Goal: Task Accomplishment & Management: Use online tool/utility

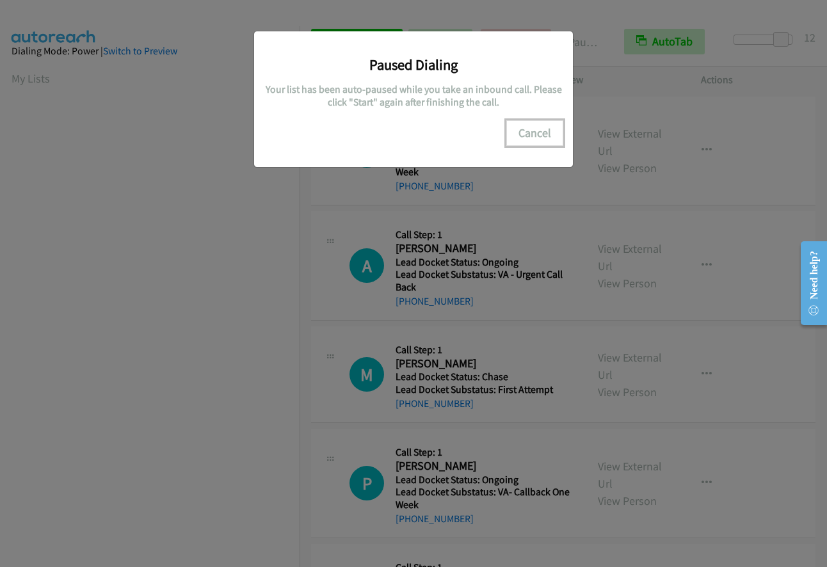
click at [528, 131] on button "Cancel" at bounding box center [534, 133] width 57 height 26
click at [539, 131] on button "Cancel" at bounding box center [534, 133] width 57 height 26
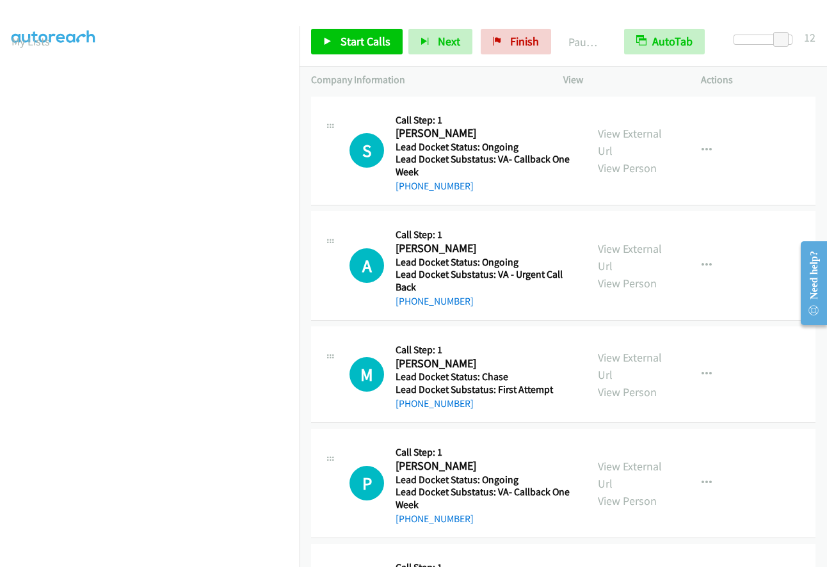
scroll to position [0, 0]
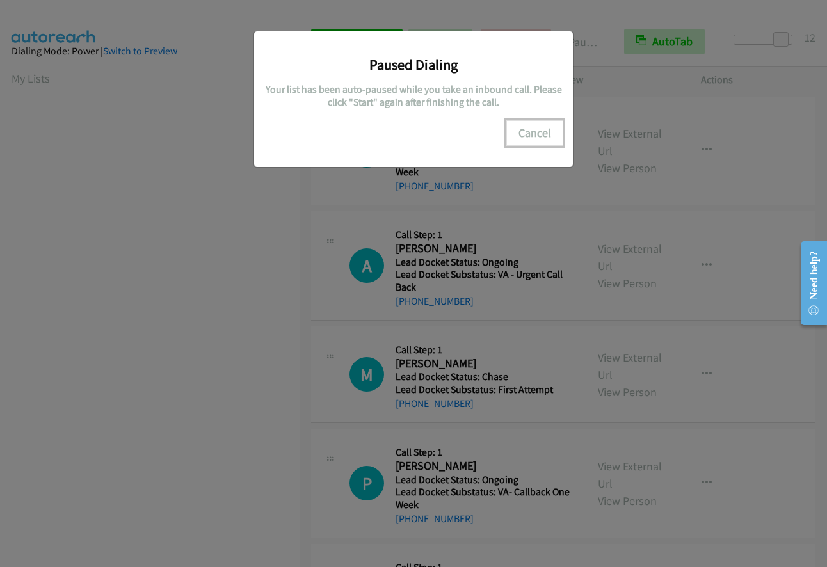
click at [537, 136] on button "Cancel" at bounding box center [534, 133] width 57 height 26
click at [540, 133] on button "Cancel" at bounding box center [534, 133] width 57 height 26
click at [538, 123] on button "Cancel" at bounding box center [534, 133] width 57 height 26
click at [541, 129] on button "Cancel" at bounding box center [534, 133] width 57 height 26
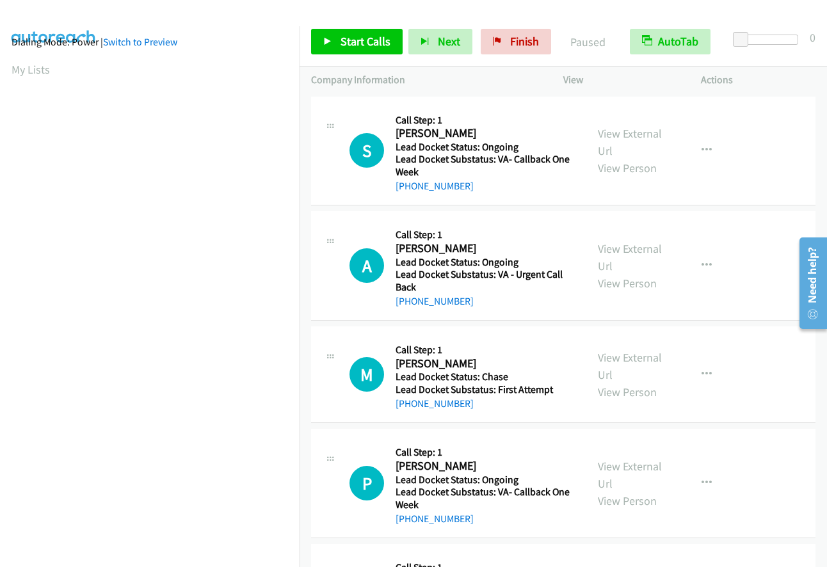
scroll to position [150, 0]
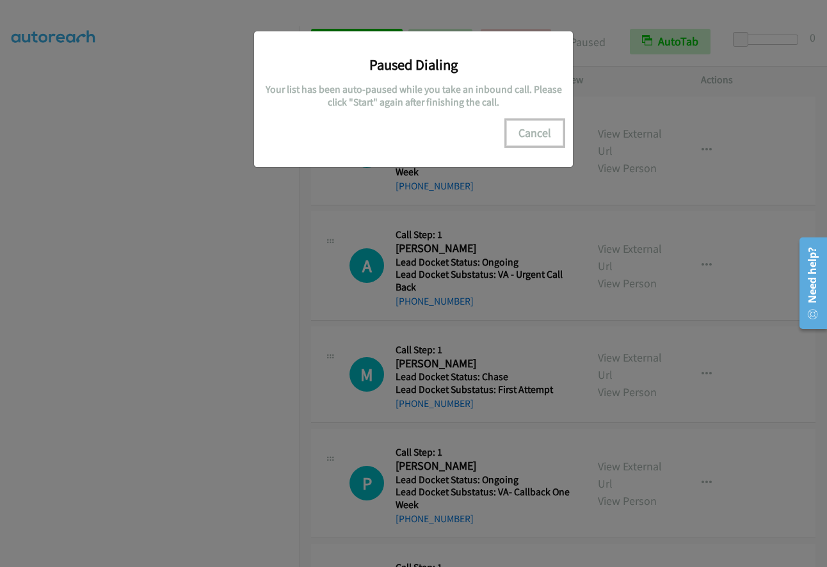
click at [524, 140] on button "Cancel" at bounding box center [534, 133] width 57 height 26
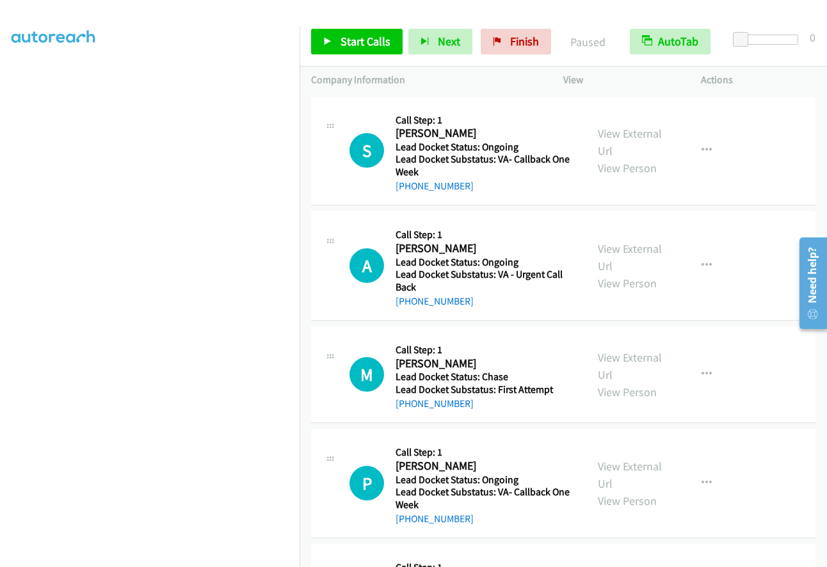
scroll to position [0, 0]
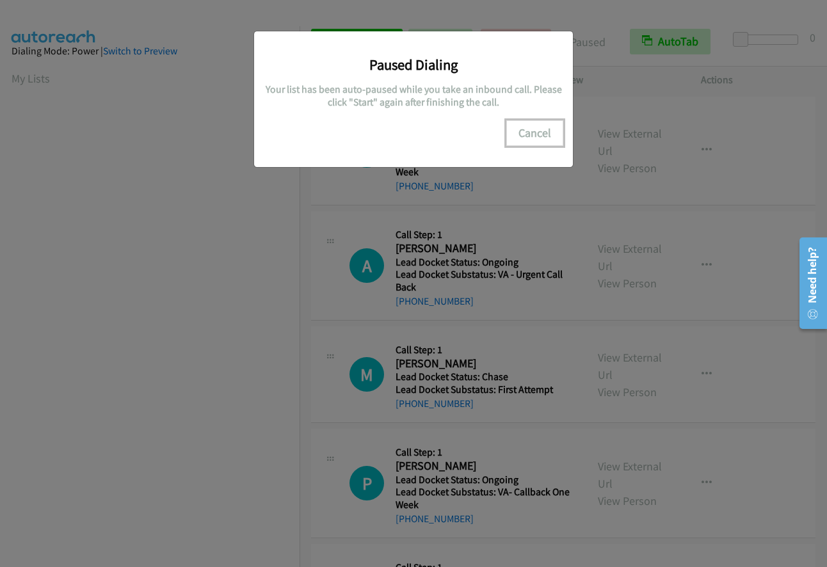
click at [526, 131] on button "Cancel" at bounding box center [534, 133] width 57 height 26
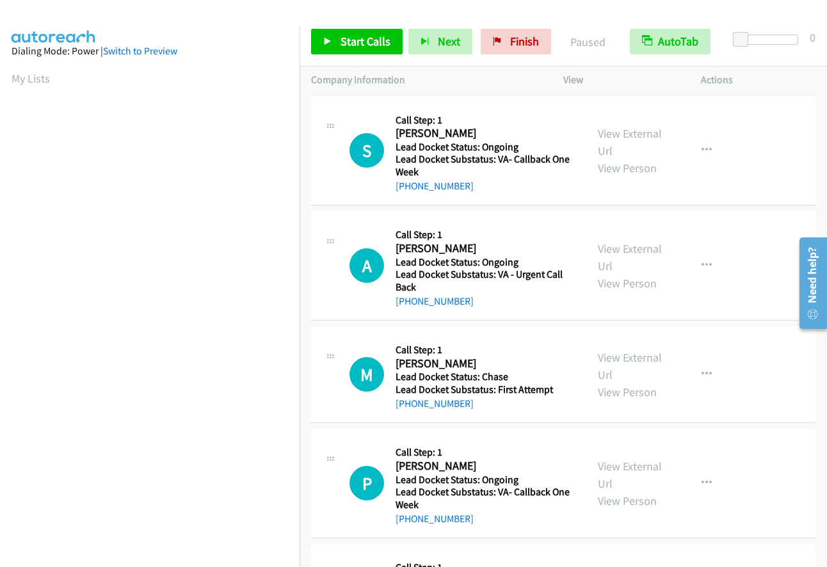
scroll to position [151, 0]
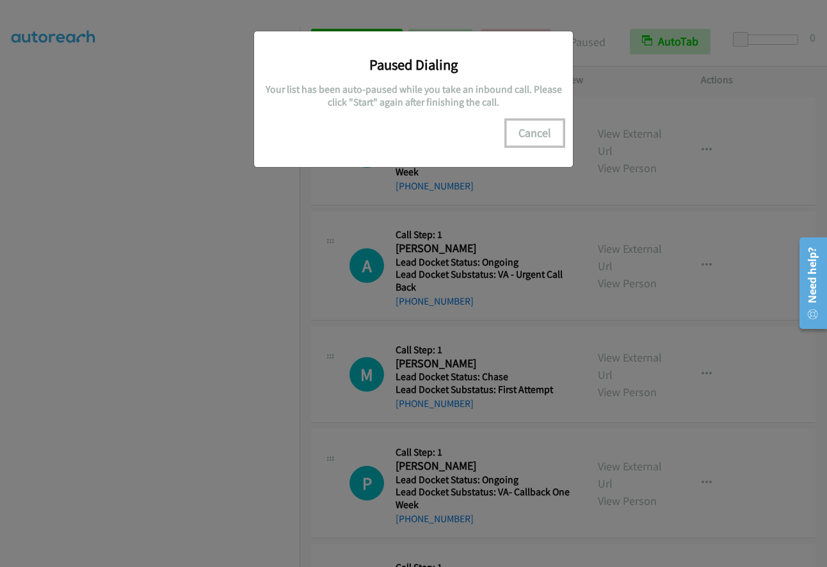
click at [535, 131] on button "Cancel" at bounding box center [534, 133] width 57 height 26
drag, startPoint x: 131, startPoint y: 44, endPoint x: 174, endPoint y: 147, distance: 111.7
click at [236, 332] on div "Paused Dialing Your list has been auto-paused while you take an inbound call. P…" at bounding box center [413, 289] width 827 height 555
click at [527, 133] on button "Cancel" at bounding box center [534, 133] width 57 height 26
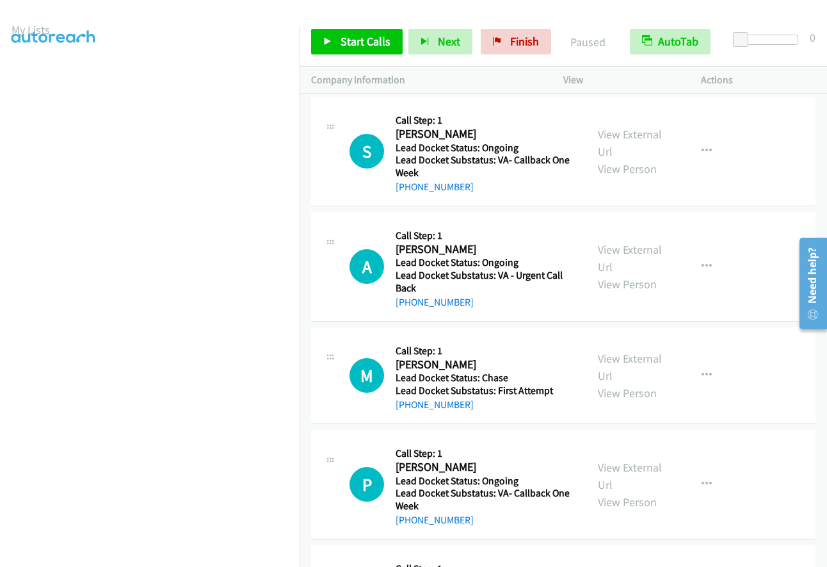
scroll to position [0, 0]
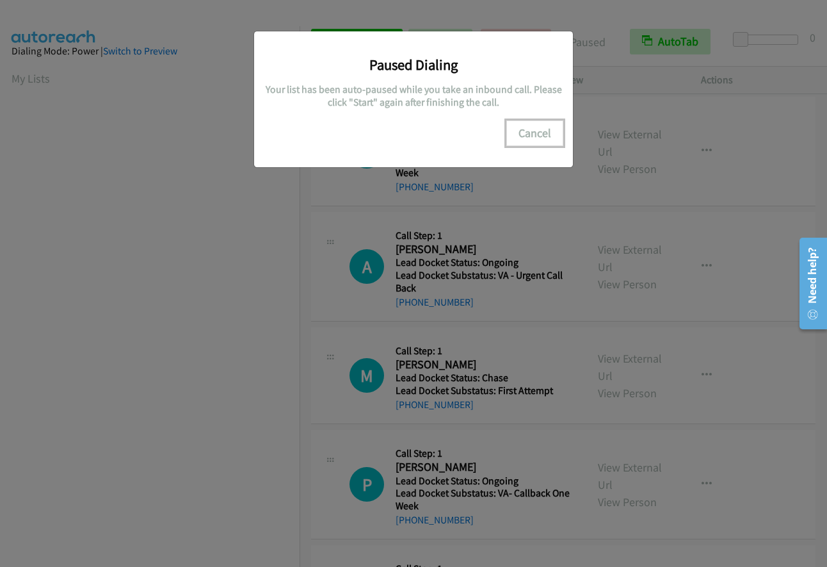
click at [549, 134] on button "Cancel" at bounding box center [534, 133] width 57 height 26
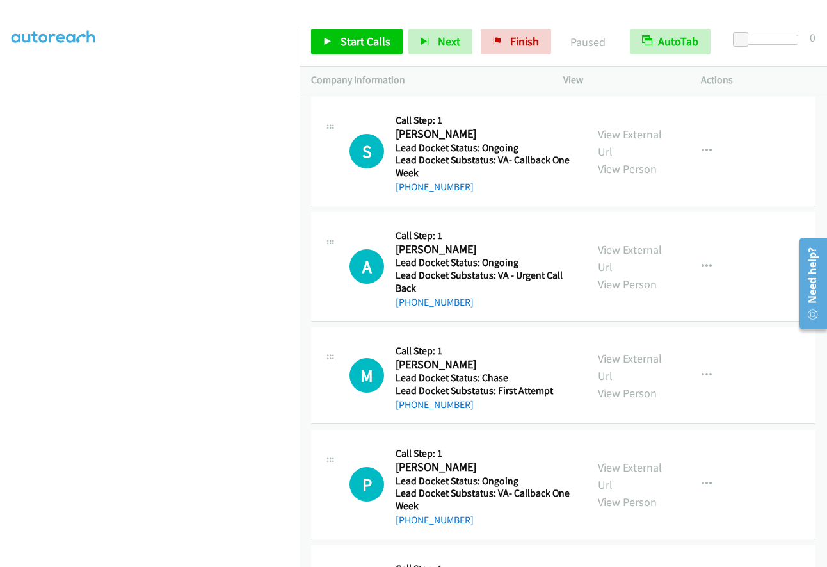
scroll to position [151, 0]
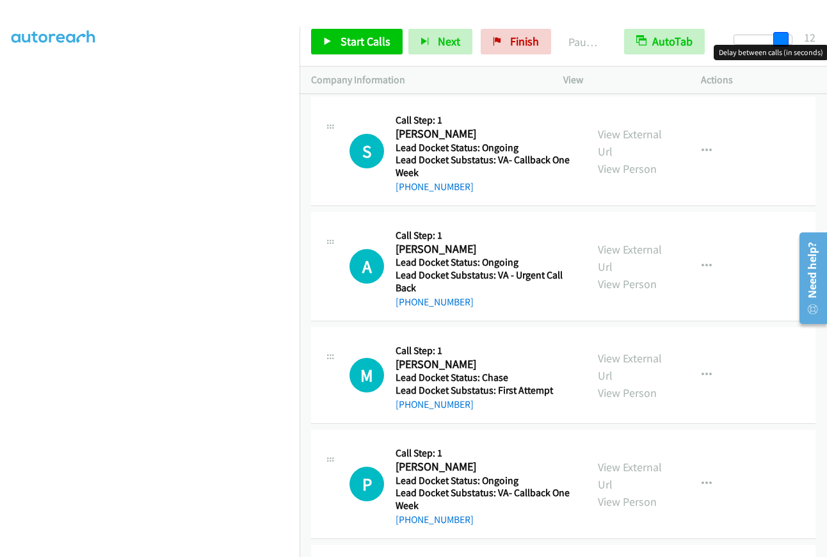
click at [787, 40] on div at bounding box center [763, 40] width 59 height 10
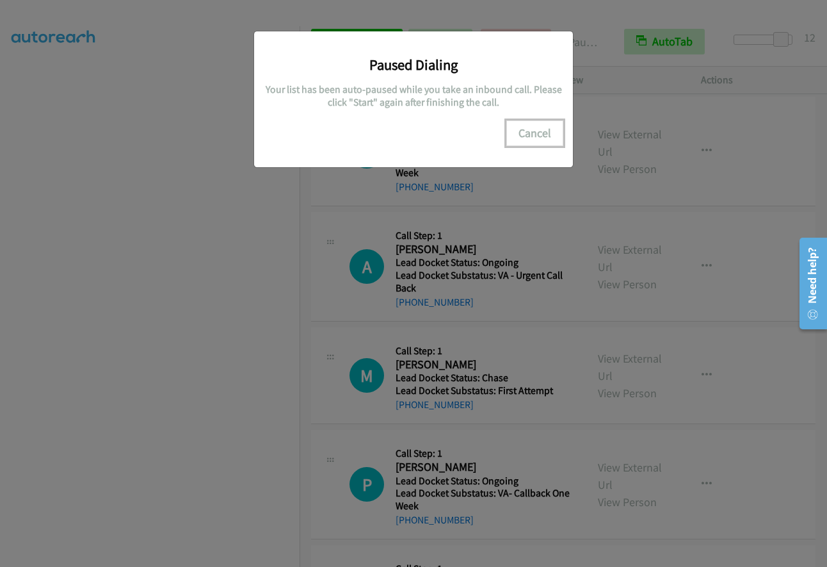
click at [538, 128] on button "Cancel" at bounding box center [534, 133] width 57 height 26
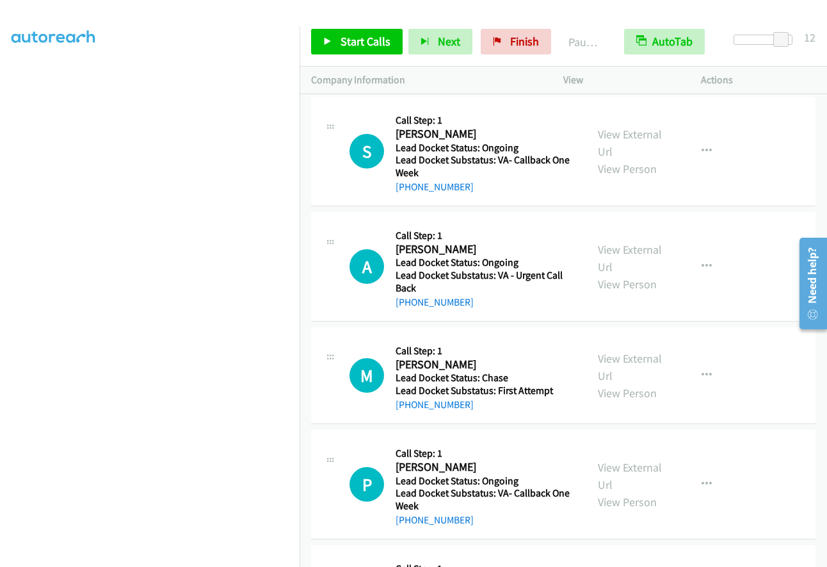
scroll to position [0, 0]
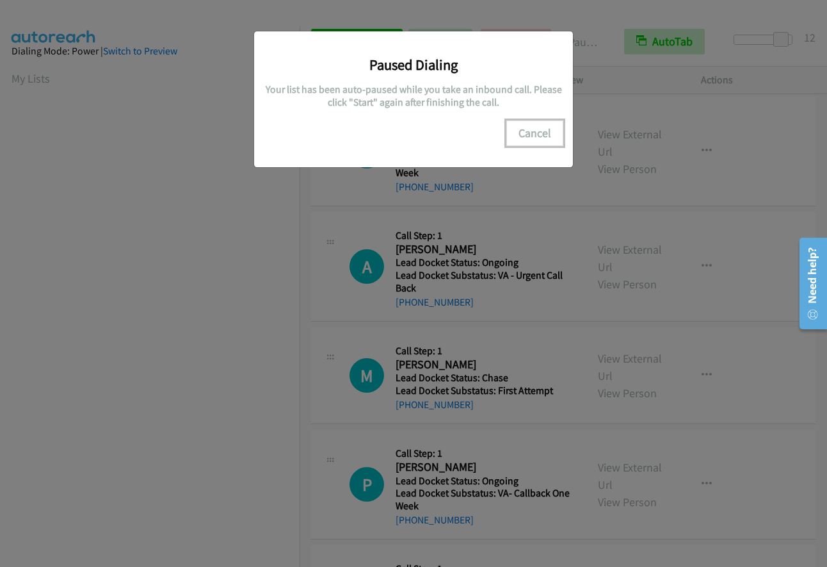
click at [527, 134] on button "Cancel" at bounding box center [534, 133] width 57 height 26
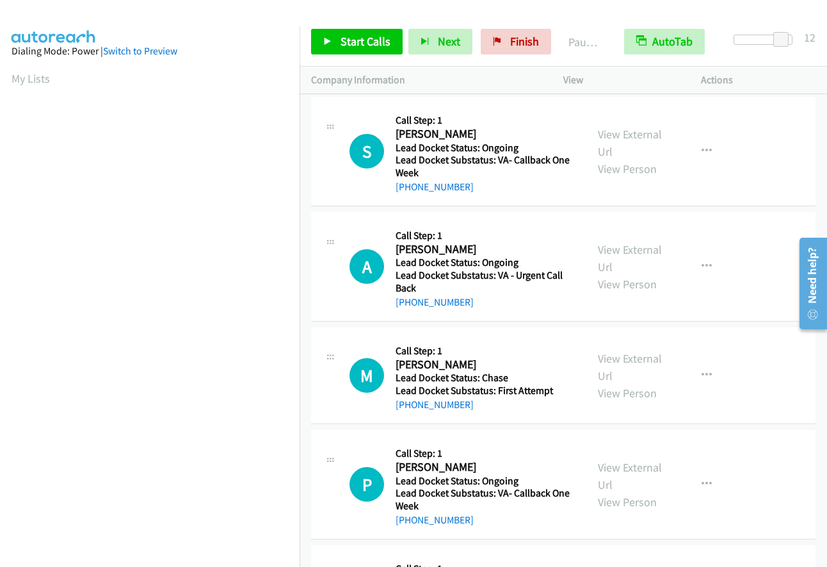
scroll to position [152, 0]
click at [370, 45] on span "Start Calls" at bounding box center [366, 41] width 50 height 15
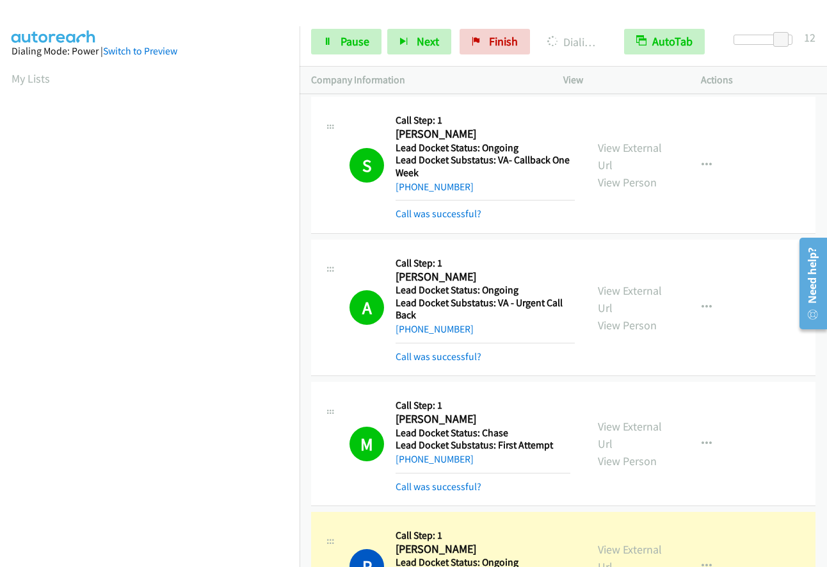
scroll to position [151, 0]
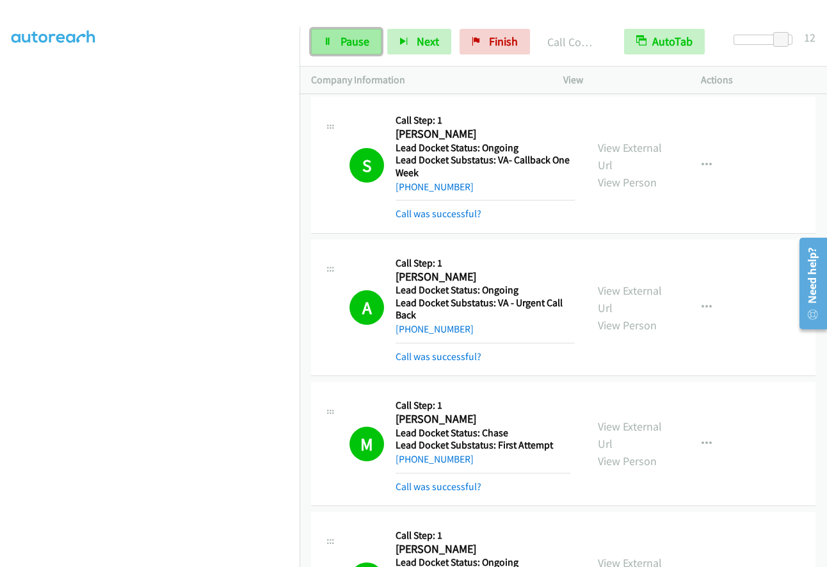
click at [343, 46] on span "Pause" at bounding box center [355, 41] width 29 height 15
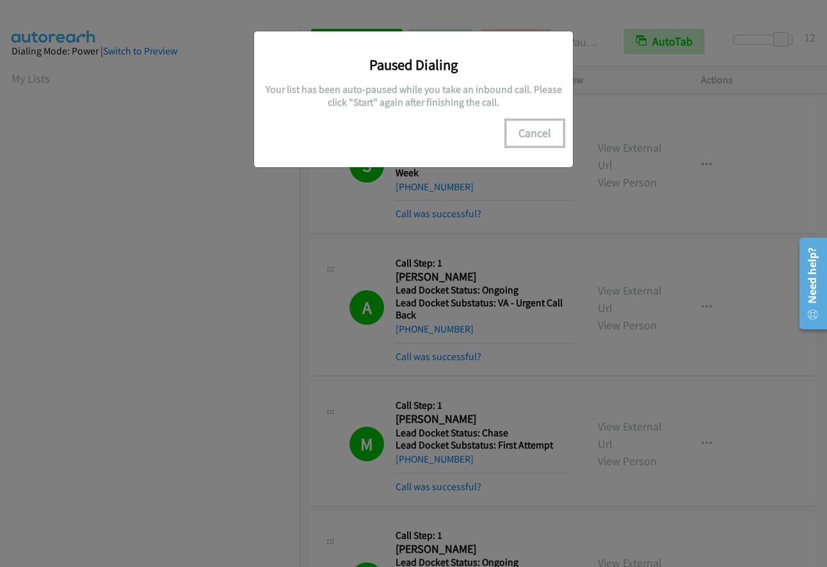
click at [538, 136] on button "Cancel" at bounding box center [534, 133] width 57 height 26
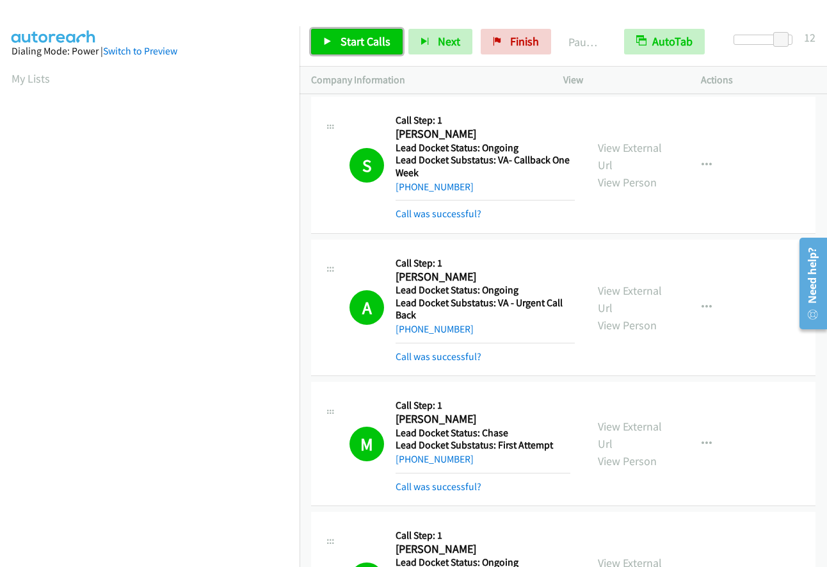
click at [341, 52] on link "Start Calls" at bounding box center [357, 42] width 92 height 26
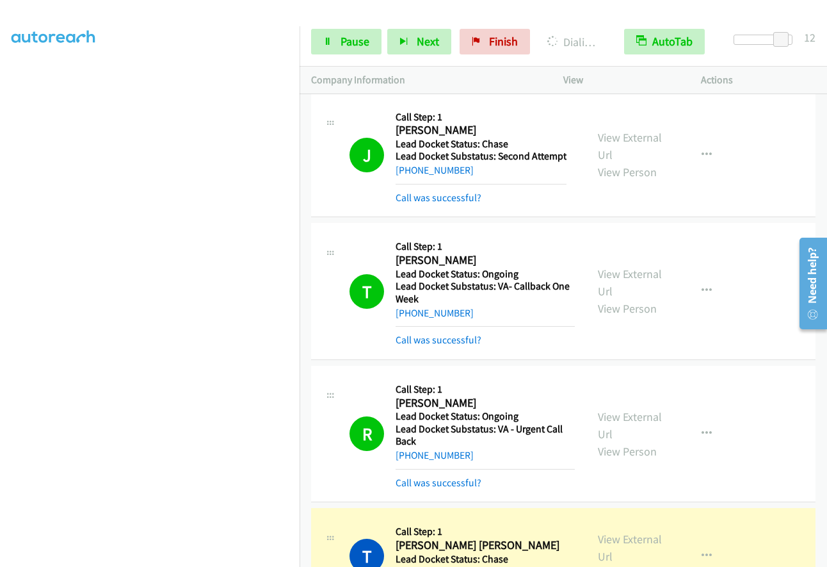
scroll to position [1302, 0]
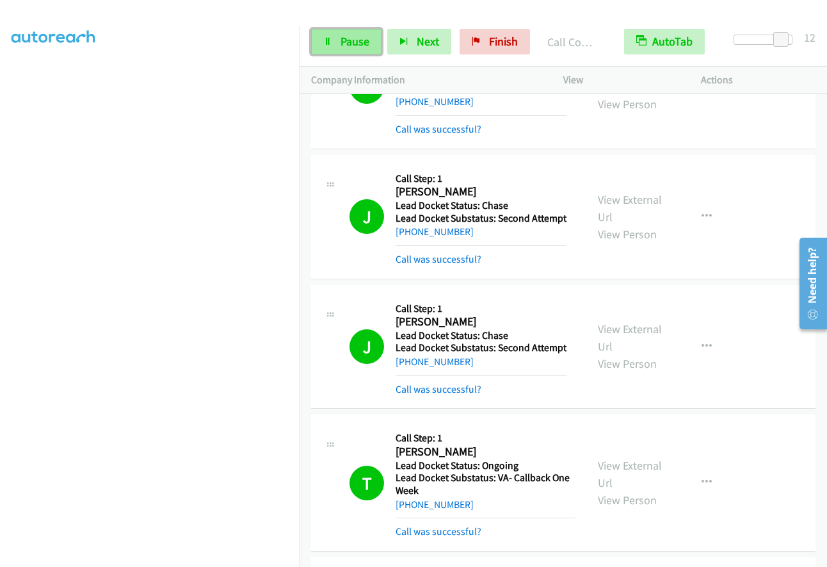
click at [352, 41] on span "Pause" at bounding box center [355, 41] width 29 height 15
click at [343, 45] on span "Start Calls" at bounding box center [366, 41] width 50 height 15
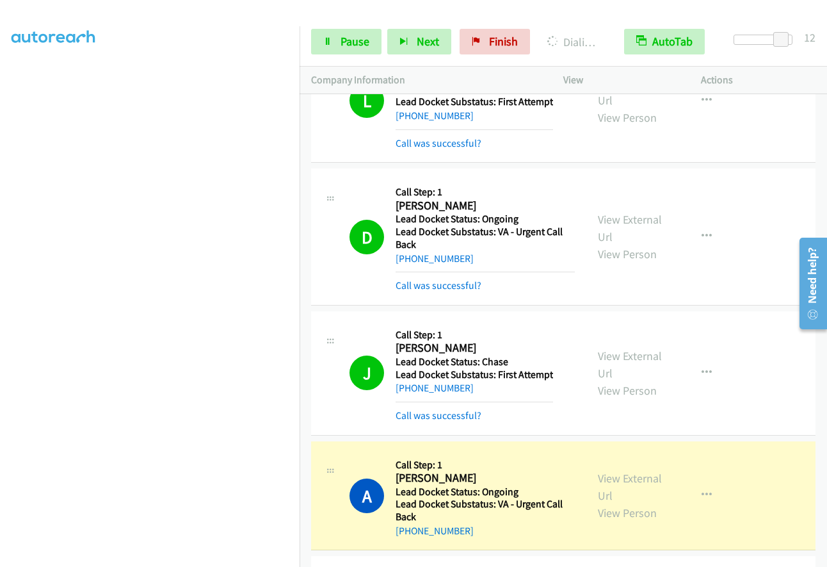
scroll to position [2762, 0]
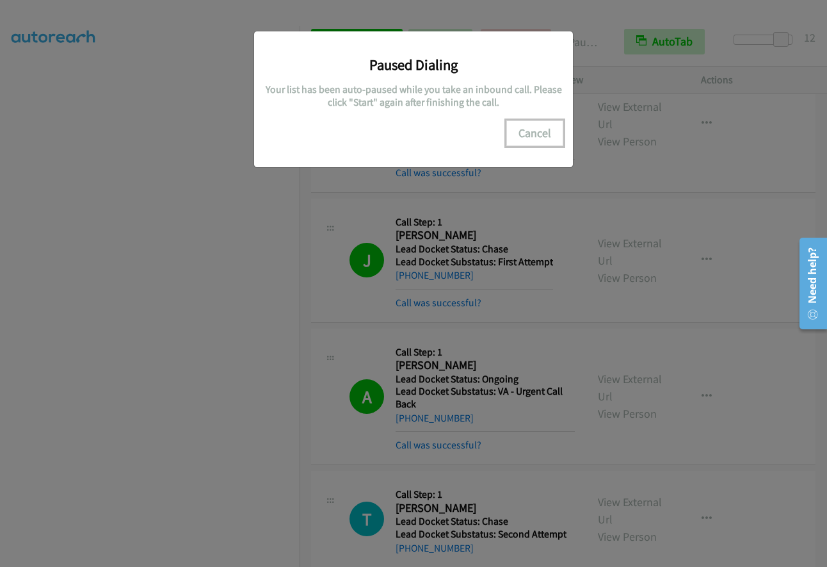
click at [531, 134] on button "Cancel" at bounding box center [534, 133] width 57 height 26
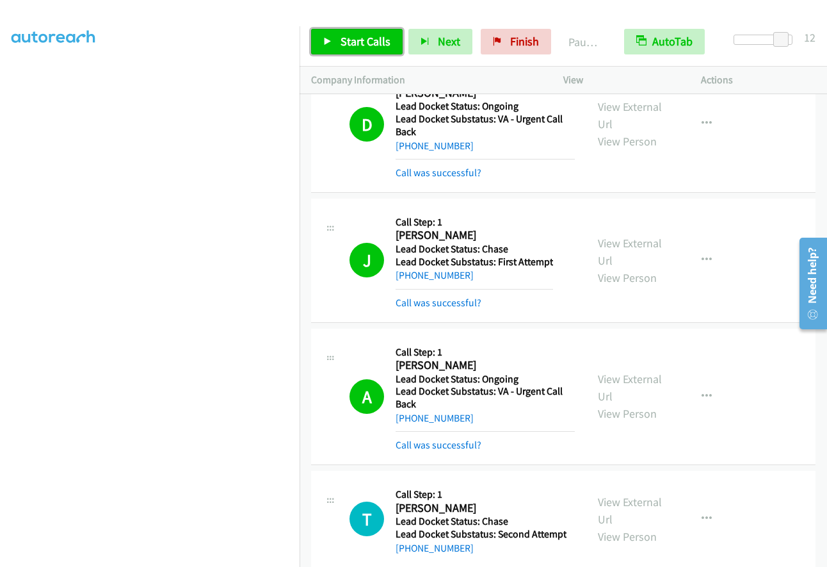
click at [336, 53] on link "Start Calls" at bounding box center [357, 42] width 92 height 26
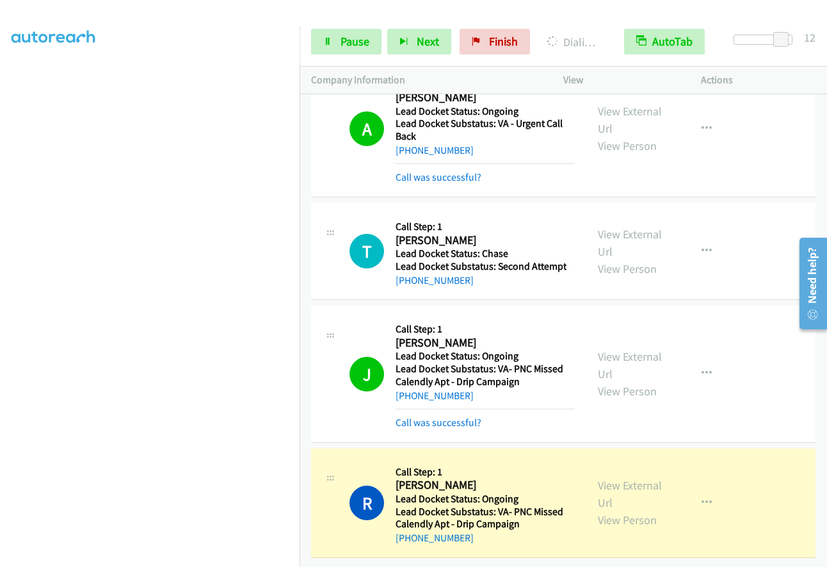
scroll to position [3039, 0]
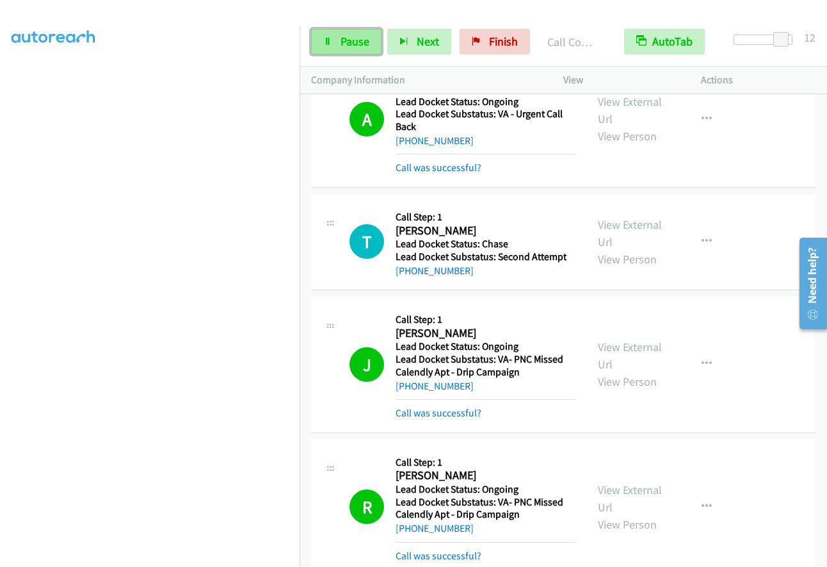
click at [337, 49] on link "Pause" at bounding box center [346, 42] width 70 height 26
click at [347, 50] on link "Start Calls" at bounding box center [357, 42] width 92 height 26
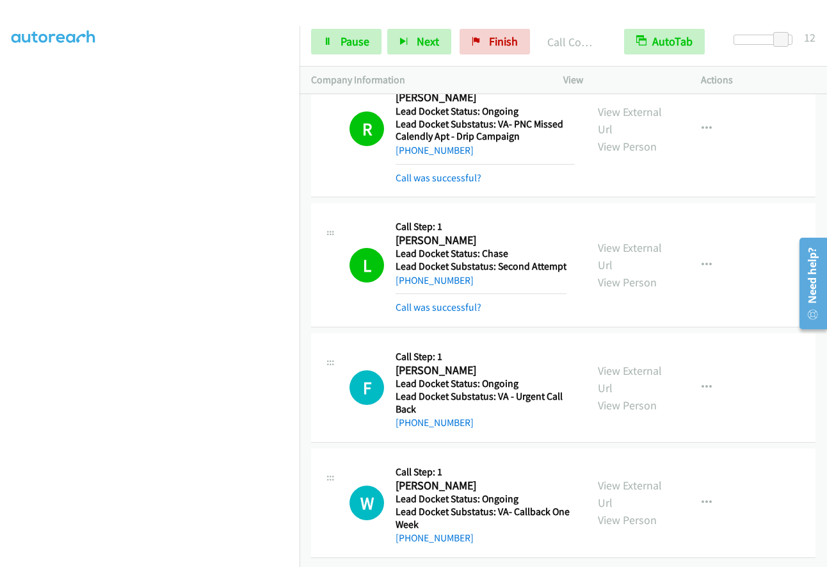
scroll to position [3427, 0]
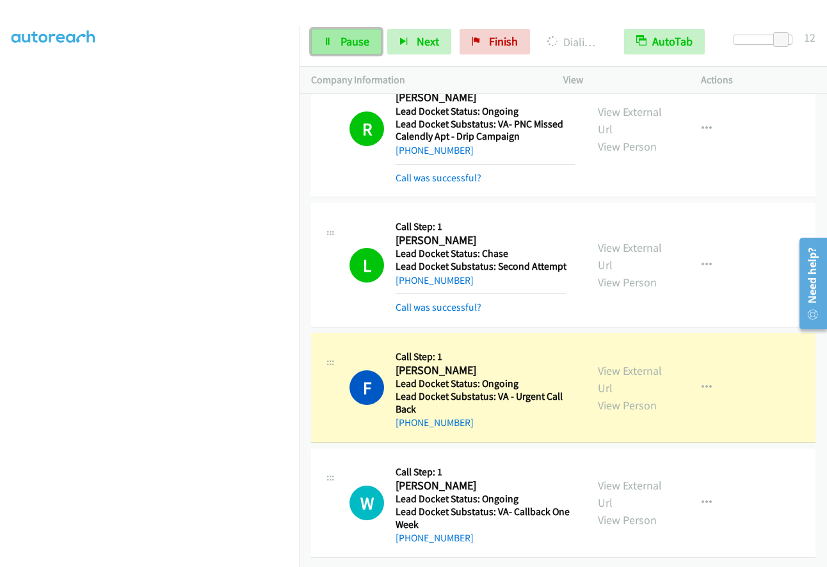
click at [348, 44] on span "Pause" at bounding box center [355, 41] width 29 height 15
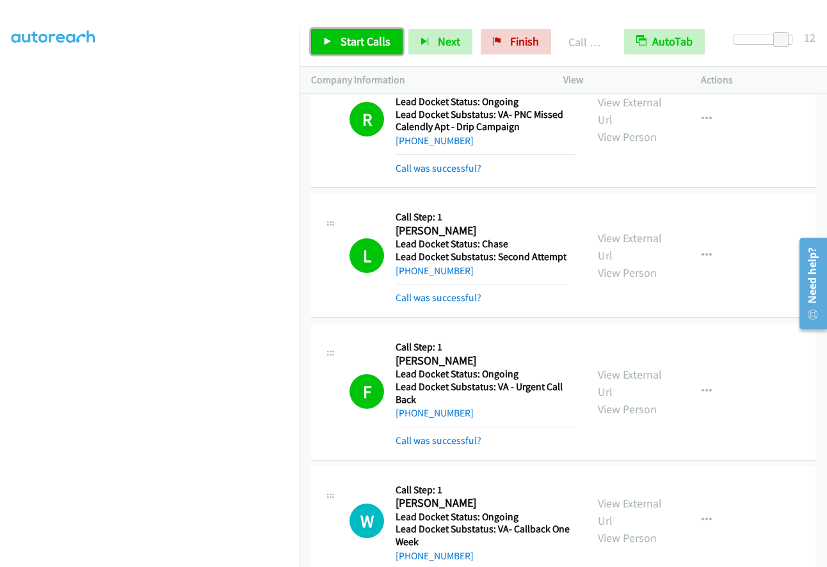
click at [346, 47] on span "Start Calls" at bounding box center [366, 41] width 50 height 15
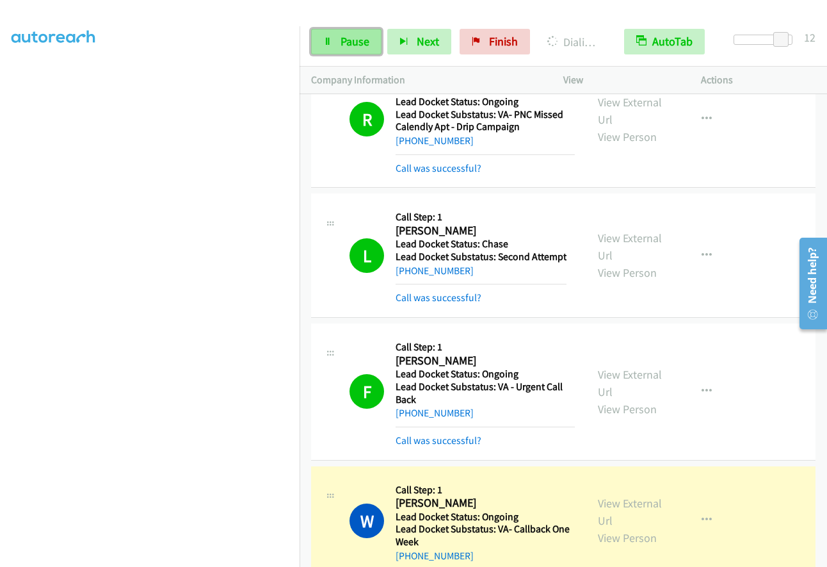
click at [344, 30] on link "Pause" at bounding box center [346, 42] width 70 height 26
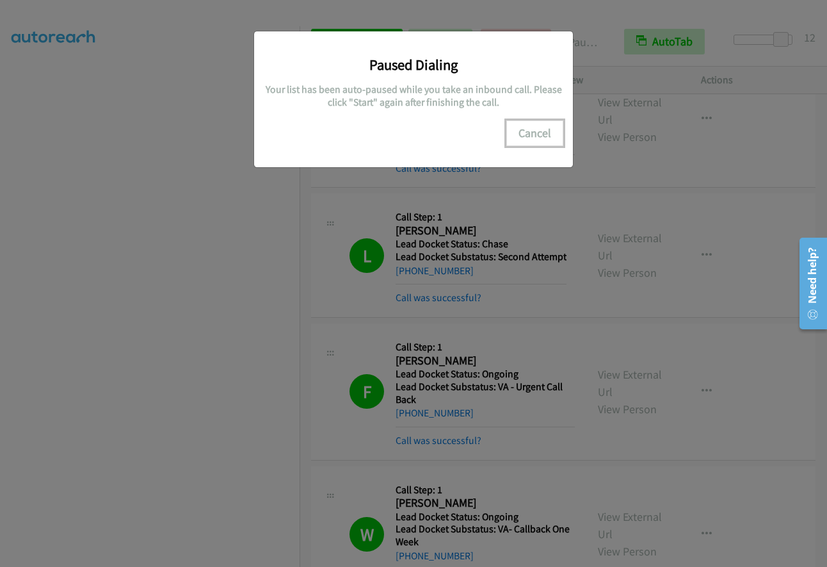
click at [546, 134] on button "Cancel" at bounding box center [534, 133] width 57 height 26
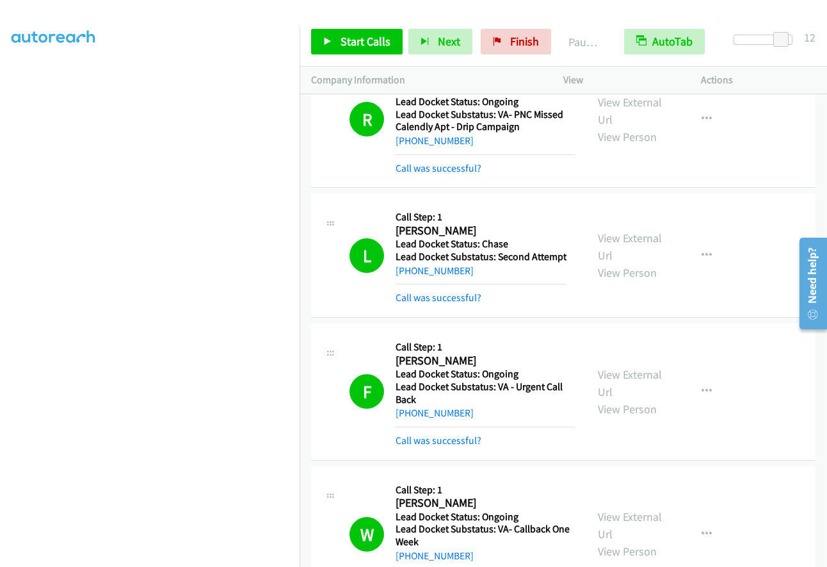
scroll to position [0, 0]
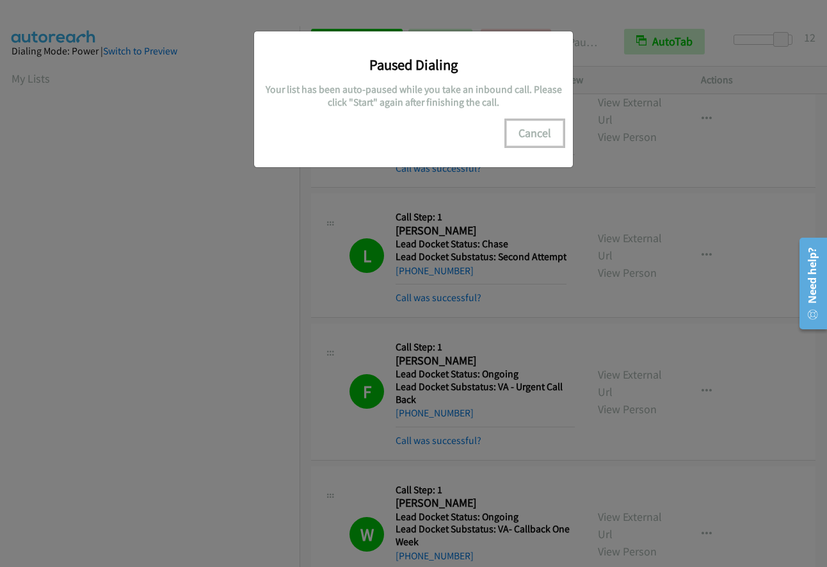
click at [528, 131] on button "Cancel" at bounding box center [534, 133] width 57 height 26
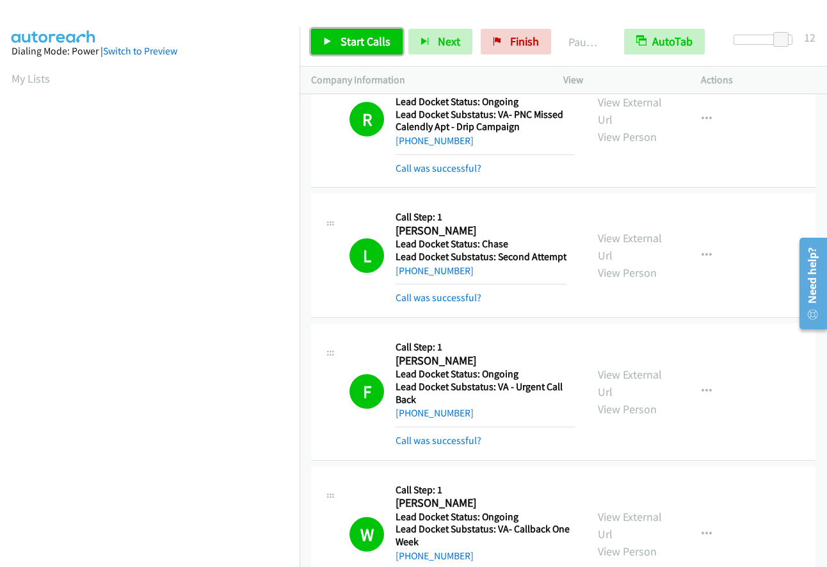
click at [359, 41] on span "Start Calls" at bounding box center [366, 41] width 50 height 15
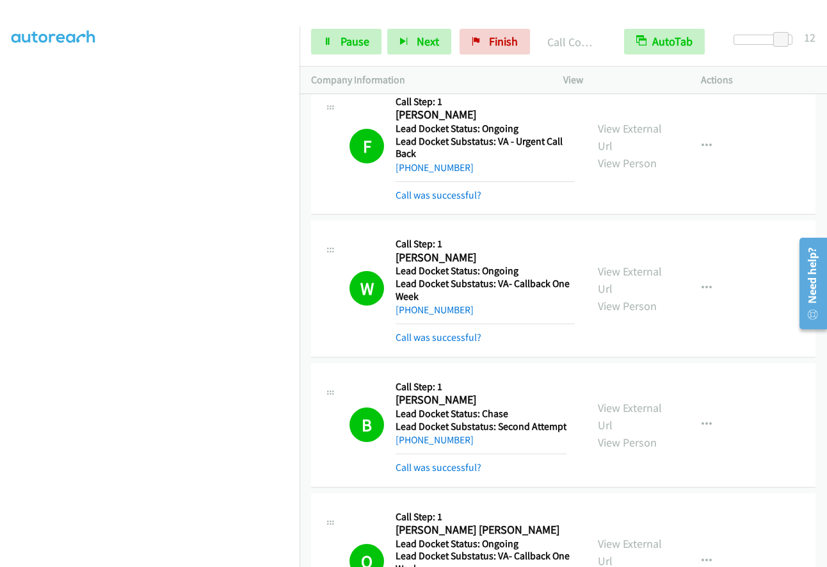
scroll to position [3727, 0]
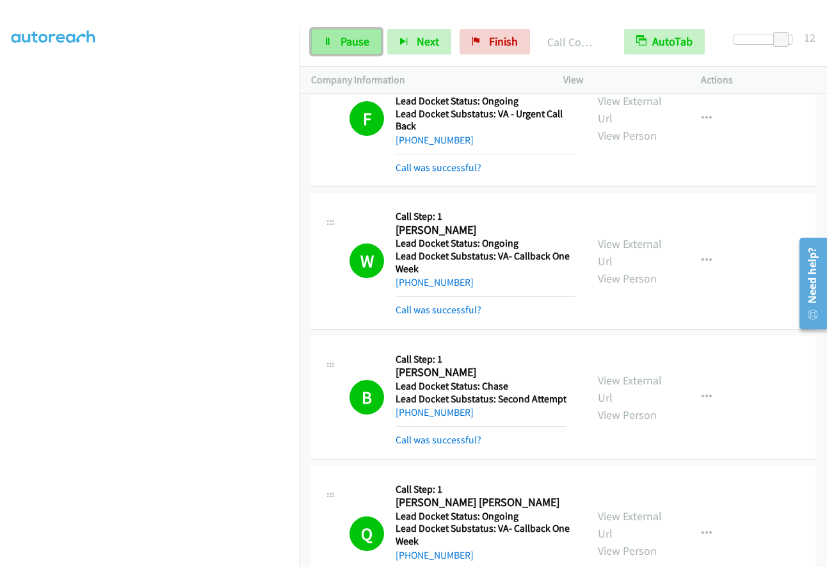
click at [349, 50] on link "Pause" at bounding box center [346, 42] width 70 height 26
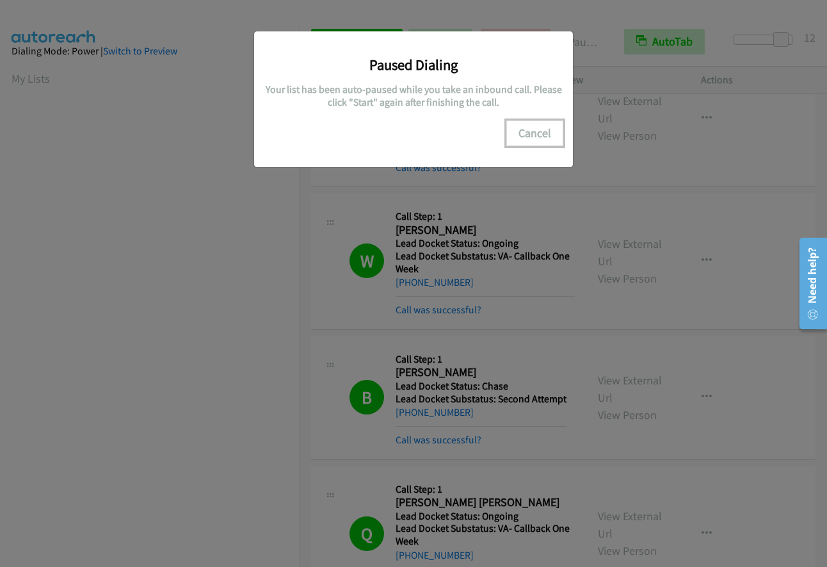
click at [534, 133] on button "Cancel" at bounding box center [534, 133] width 57 height 26
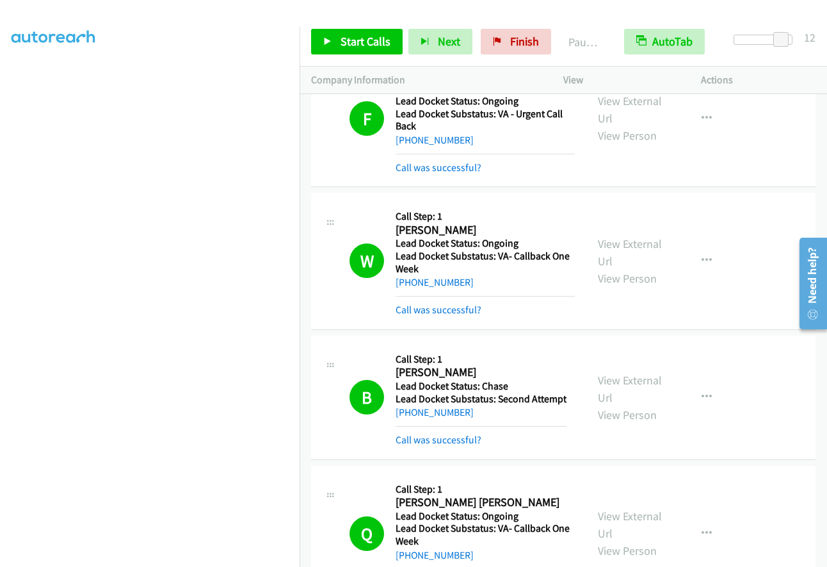
scroll to position [151, 0]
